Goal: Transaction & Acquisition: Book appointment/travel/reservation

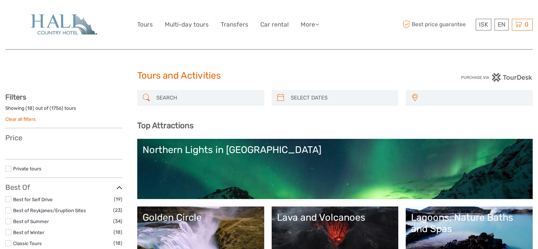
select select
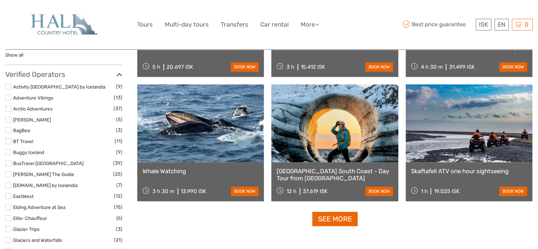
scroll to position [827, 0]
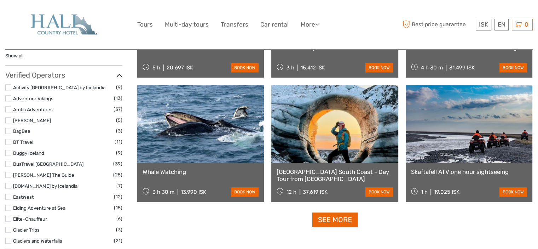
click at [225, 120] on link at bounding box center [200, 124] width 127 height 78
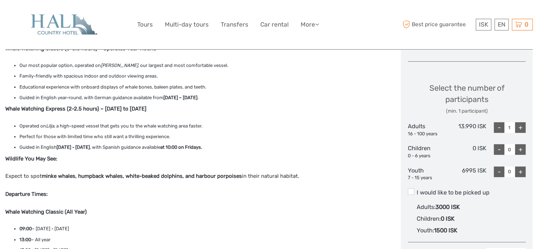
scroll to position [281, 0]
drag, startPoint x: 240, startPoint y: 175, endPoint x: 197, endPoint y: 173, distance: 43.5
click at [197, 173] on p "Expect to spot minke whales, humpback whales, white-beaked dolphins, and harbou…" at bounding box center [195, 184] width 380 height 27
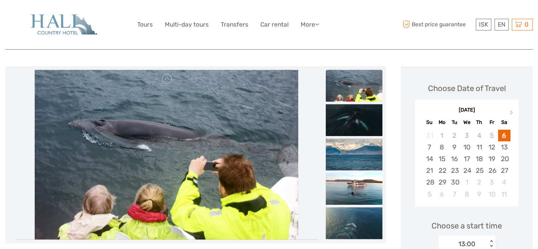
scroll to position [76, 0]
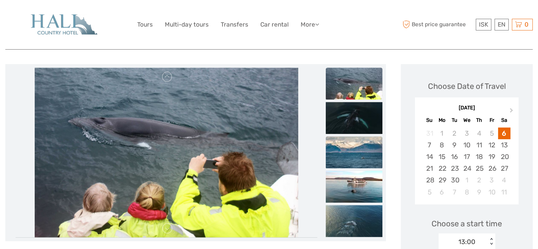
click at [352, 160] on img at bounding box center [354, 152] width 57 height 32
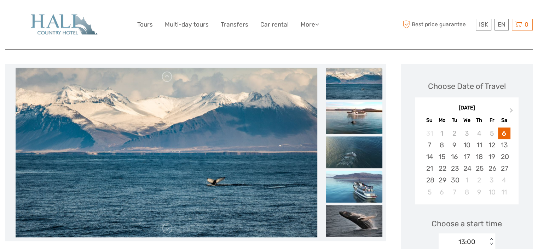
click at [361, 187] on img at bounding box center [354, 186] width 57 height 32
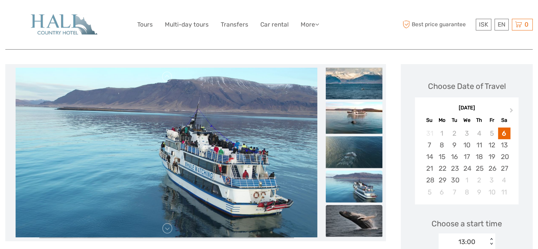
click at [356, 211] on img at bounding box center [354, 220] width 57 height 32
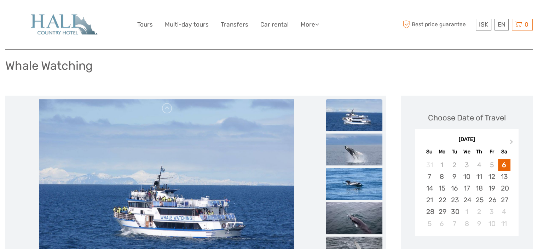
scroll to position [0, 0]
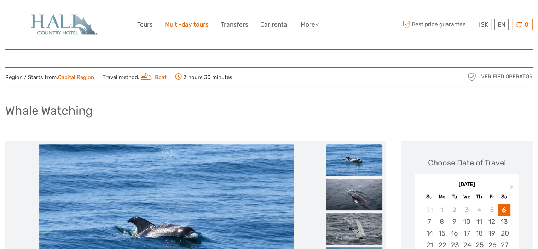
click at [204, 26] on link "Multi-day tours" at bounding box center [187, 24] width 44 height 10
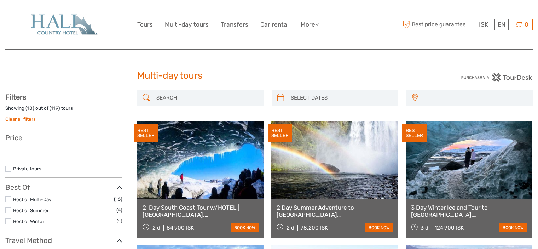
select select
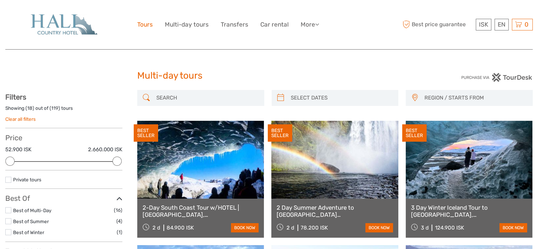
click at [145, 24] on link "Tours" at bounding box center [145, 24] width 16 height 10
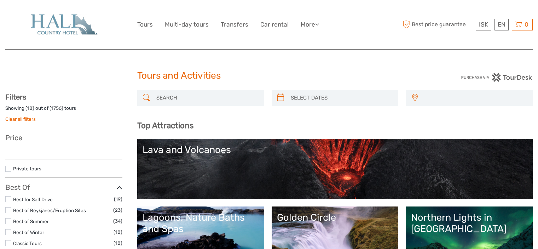
select select
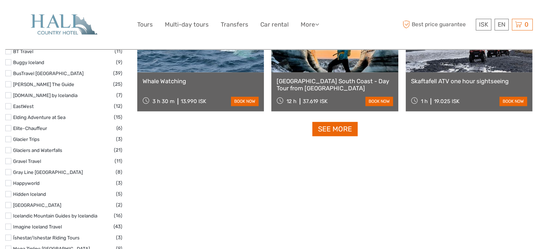
scroll to position [918, 0]
click at [332, 127] on link "See more" at bounding box center [334, 129] width 45 height 14
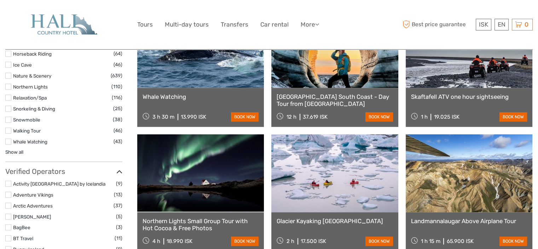
scroll to position [784, 0]
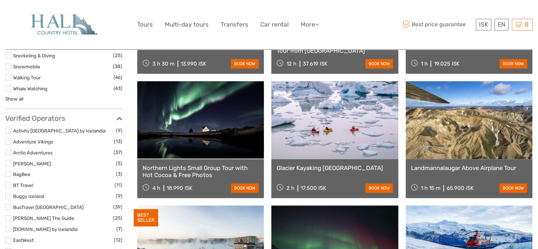
click at [208, 108] on link at bounding box center [200, 120] width 127 height 78
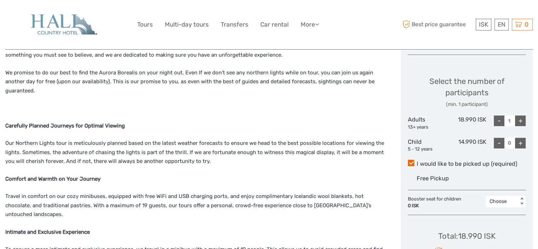
scroll to position [283, 0]
click at [410, 164] on span at bounding box center [411, 162] width 6 height 6
click at [417, 161] on input "I would like to be picked up (required)" at bounding box center [417, 161] width 0 height 0
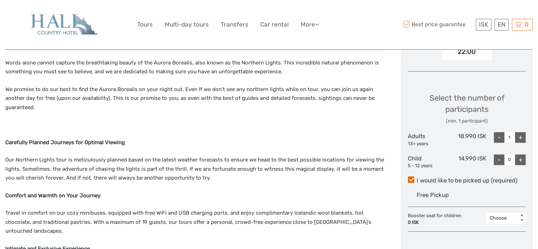
scroll to position [266, 0]
drag, startPoint x: 395, startPoint y: 215, endPoint x: 358, endPoint y: 145, distance: 78.6
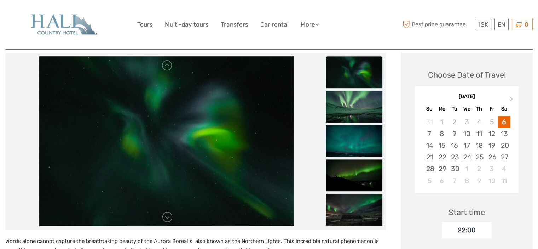
scroll to position [88, 0]
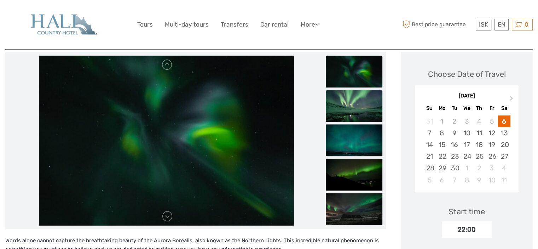
click at [349, 104] on img at bounding box center [354, 106] width 57 height 32
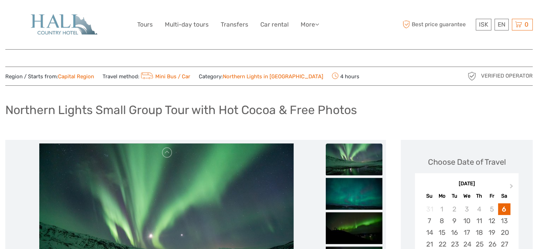
scroll to position [0, 0]
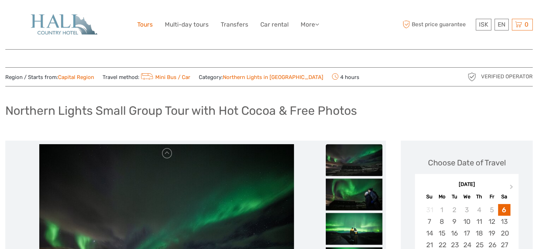
click at [150, 28] on link "Tours" at bounding box center [145, 24] width 16 height 10
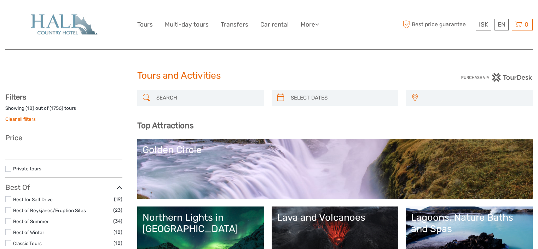
select select
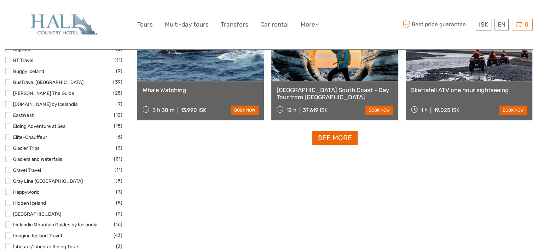
scroll to position [921, 0]
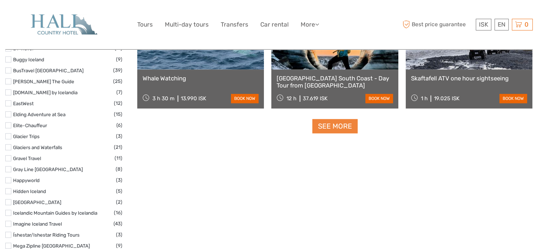
click at [324, 123] on link "See more" at bounding box center [334, 126] width 45 height 14
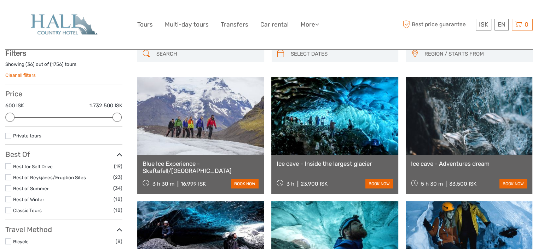
scroll to position [45, 0]
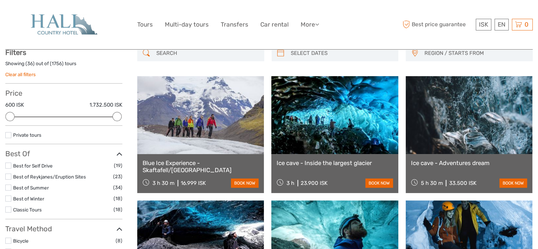
click at [204, 138] on link at bounding box center [200, 115] width 127 height 78
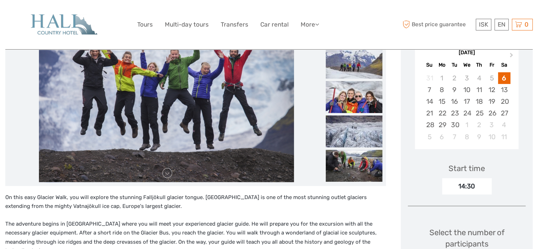
scroll to position [132, 0]
click at [354, 132] on img at bounding box center [354, 131] width 57 height 32
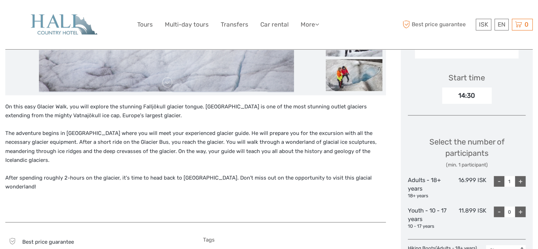
scroll to position [219, 0]
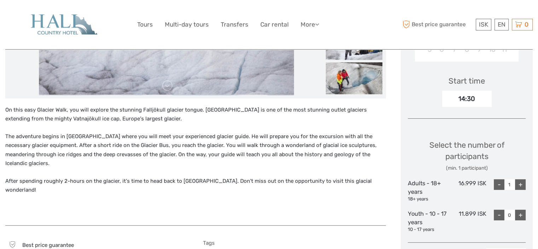
click at [102, 114] on p "On this easy Glacier Walk, you will explore the stunning Falljökull glacier ton…" at bounding box center [195, 114] width 380 height 18
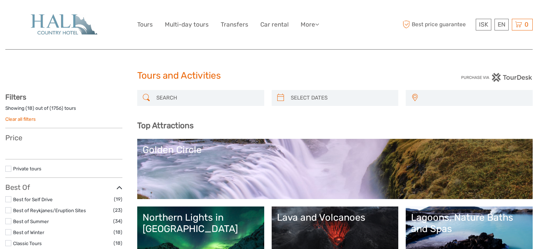
select select
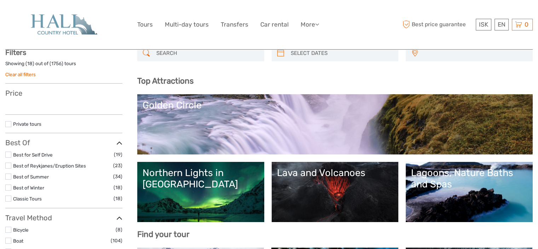
select select
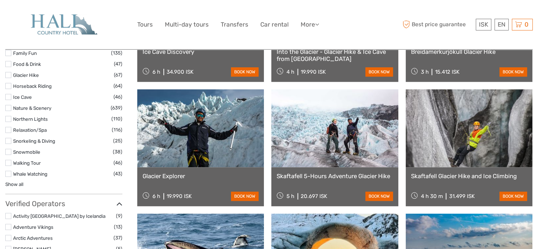
scroll to position [689, 0]
